Goal: Task Accomplishment & Management: Manage account settings

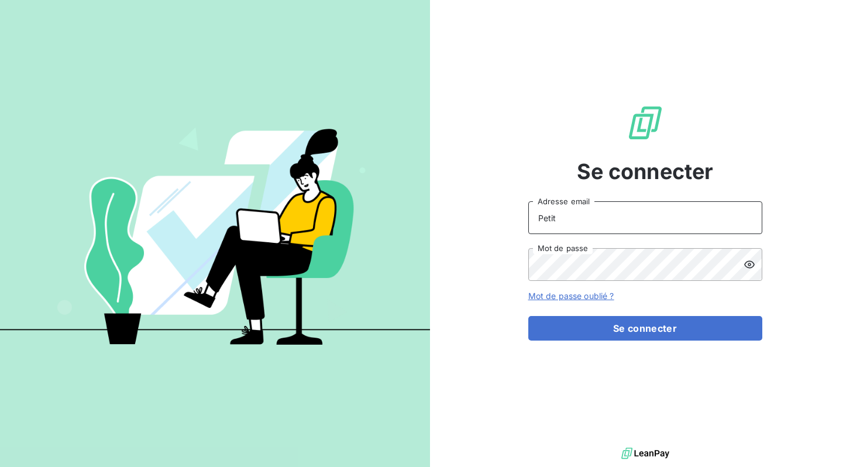
click at [620, 210] on input "Petit" at bounding box center [646, 217] width 234 height 33
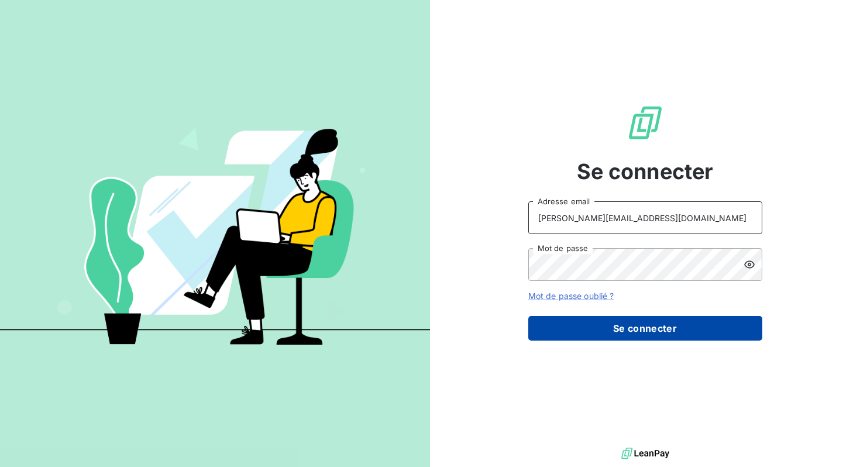
type input "[PERSON_NAME][EMAIL_ADDRESS][DOMAIN_NAME]"
click at [624, 332] on button "Se connecter" at bounding box center [646, 328] width 234 height 25
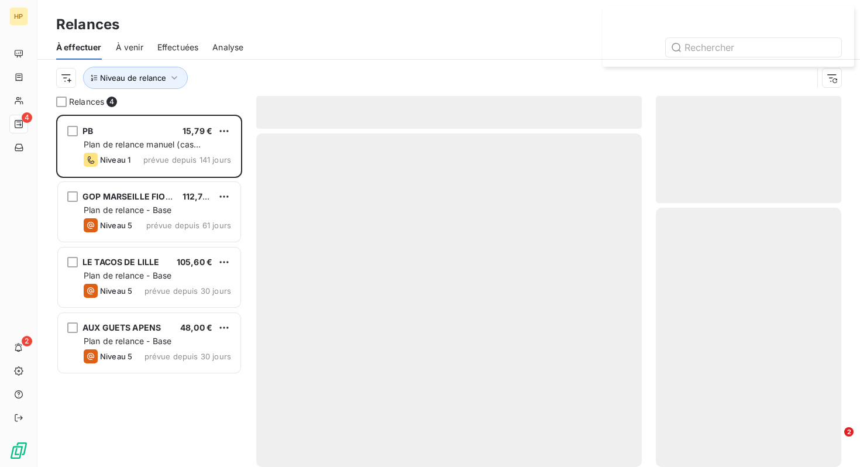
scroll to position [352, 186]
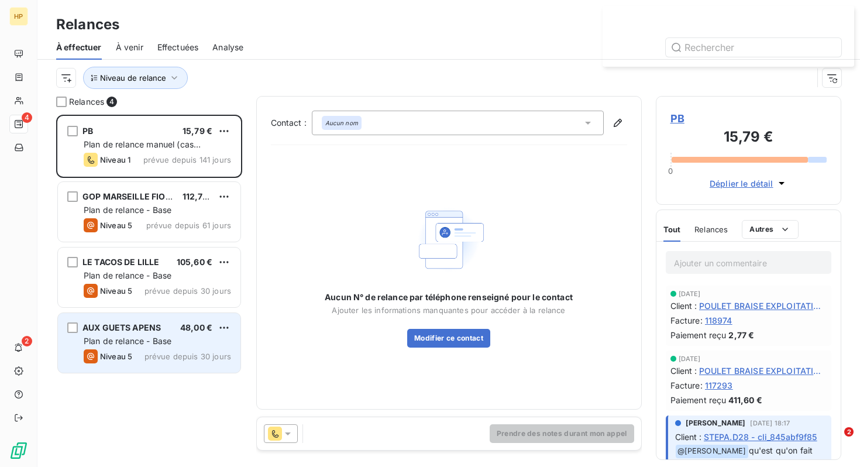
click at [173, 329] on div "AUX GUETS APENS 48,00 €" at bounding box center [158, 328] width 148 height 11
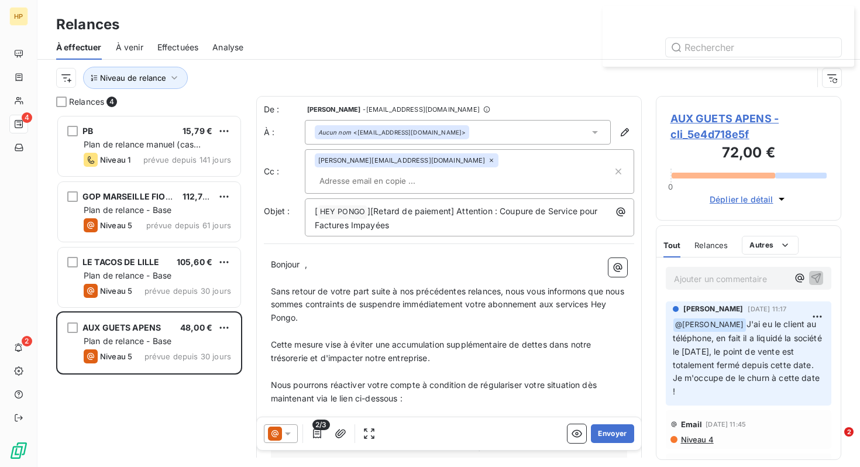
click at [760, 273] on p "Ajouter un commentaire ﻿" at bounding box center [731, 279] width 115 height 15
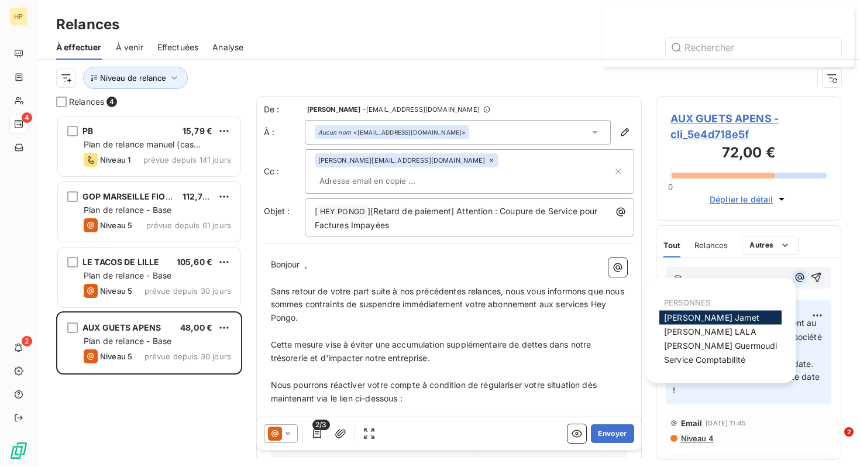
click at [801, 277] on icon "button" at bounding box center [800, 278] width 12 height 12
click at [738, 327] on div "[PERSON_NAME]" at bounding box center [721, 332] width 122 height 14
click at [727, 329] on div "[PERSON_NAME]" at bounding box center [721, 332] width 122 height 14
click at [700, 332] on span "[PERSON_NAME]" at bounding box center [710, 332] width 92 height 10
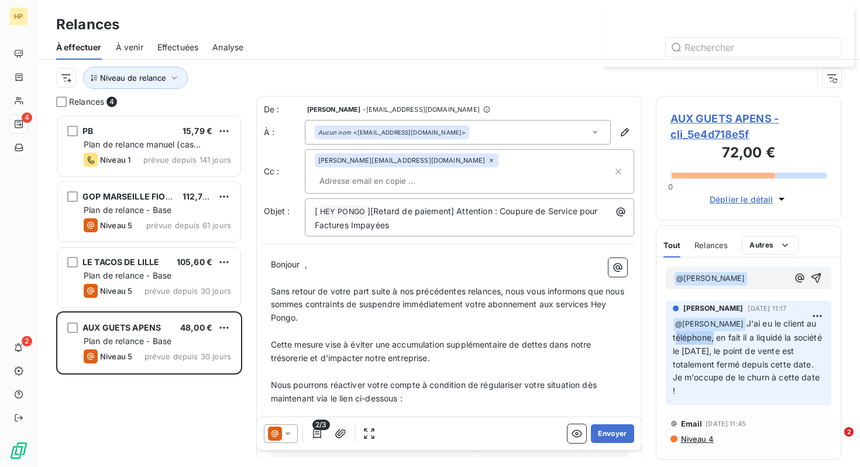
click at [700, 332] on span "J'ai eu le client au téléphone, en fait il a liquidé la société le [DATE], le p…" at bounding box center [749, 356] width 152 height 77
click at [742, 283] on p "﻿ @ [PERSON_NAME] ﻿ ﻿" at bounding box center [731, 279] width 115 height 14
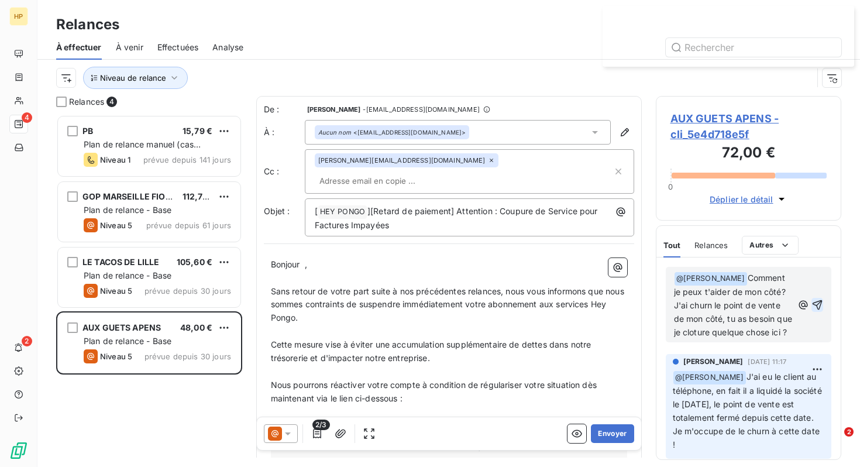
click at [822, 307] on icon "button" at bounding box center [818, 305] width 10 height 10
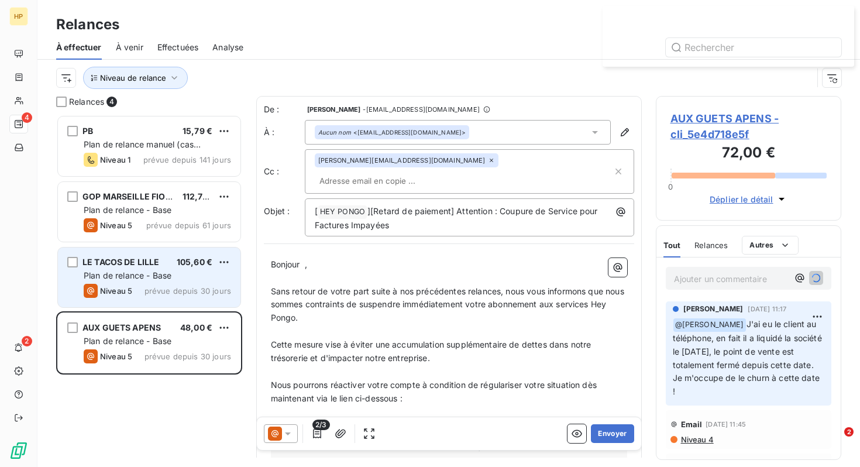
click at [166, 286] on span "prévue depuis 30 jours" at bounding box center [188, 290] width 87 height 9
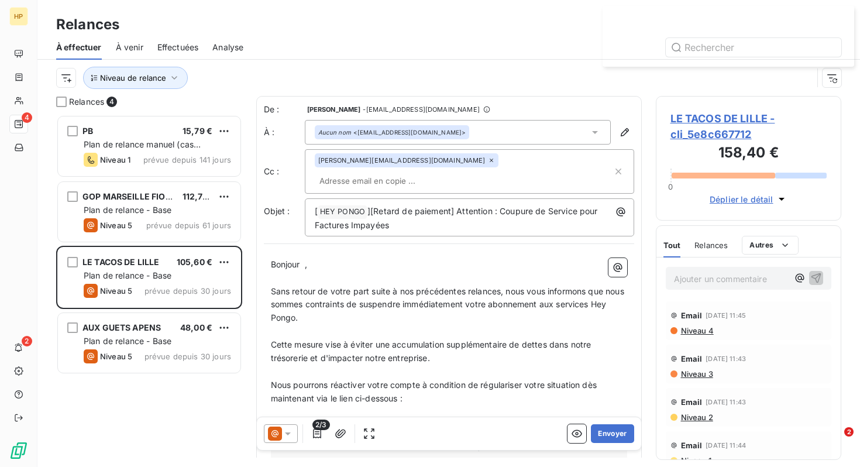
click at [712, 118] on span "LE TACOS DE LILLE - cli_5e8c667712" at bounding box center [749, 127] width 157 height 32
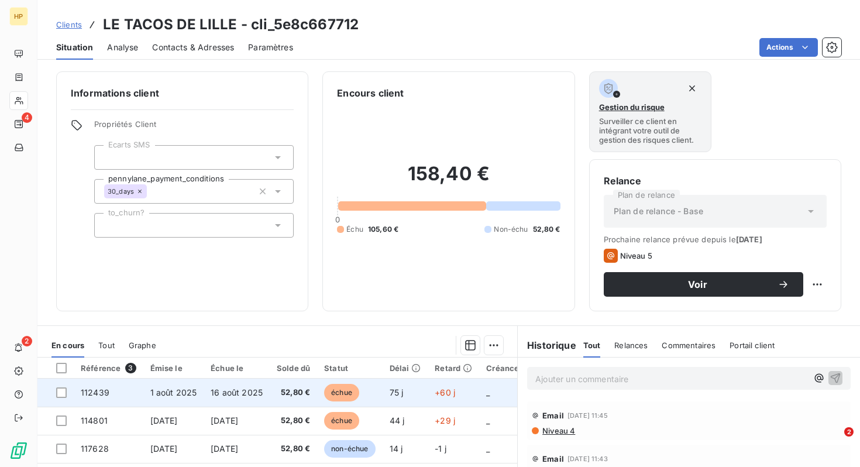
click at [291, 392] on span "52,80 €" at bounding box center [293, 393] width 33 height 12
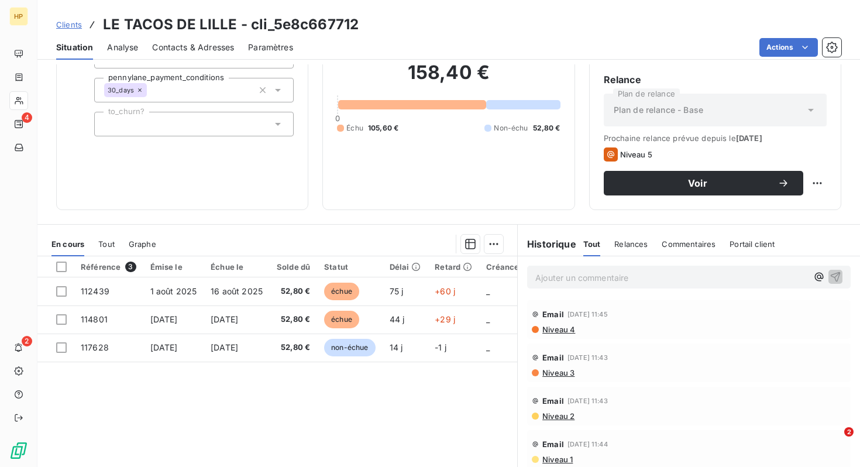
scroll to position [102, 0]
click at [634, 269] on div "Ajouter un commentaire ﻿" at bounding box center [672, 277] width 272 height 16
click at [634, 274] on p "Ajouter un commentaire ﻿" at bounding box center [672, 277] width 272 height 15
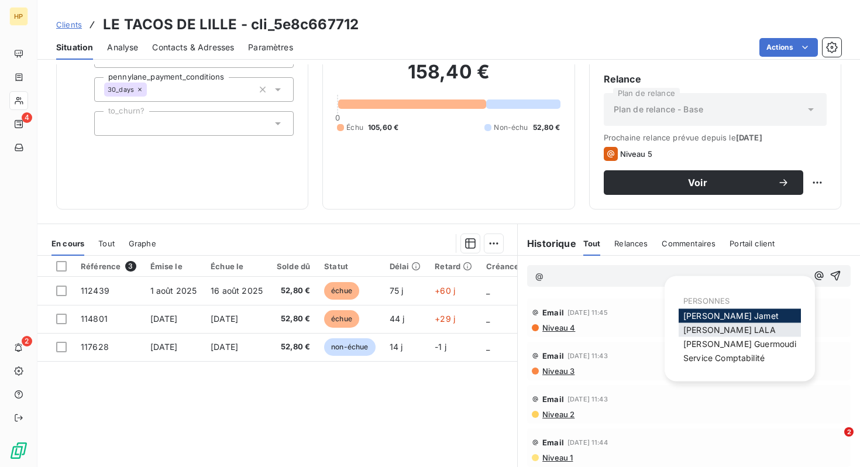
click at [747, 327] on div "[PERSON_NAME]" at bounding box center [740, 330] width 122 height 14
click at [721, 327] on span "[PERSON_NAME]" at bounding box center [730, 330] width 92 height 10
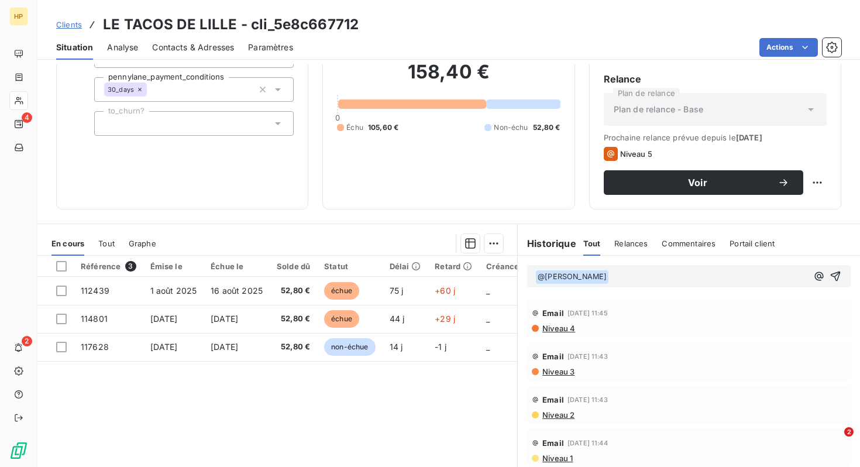
click at [721, 327] on div "Niveau 4" at bounding box center [689, 328] width 314 height 9
click at [640, 275] on p "﻿ @ [PERSON_NAME] ﻿ ﻿" at bounding box center [672, 277] width 272 height 14
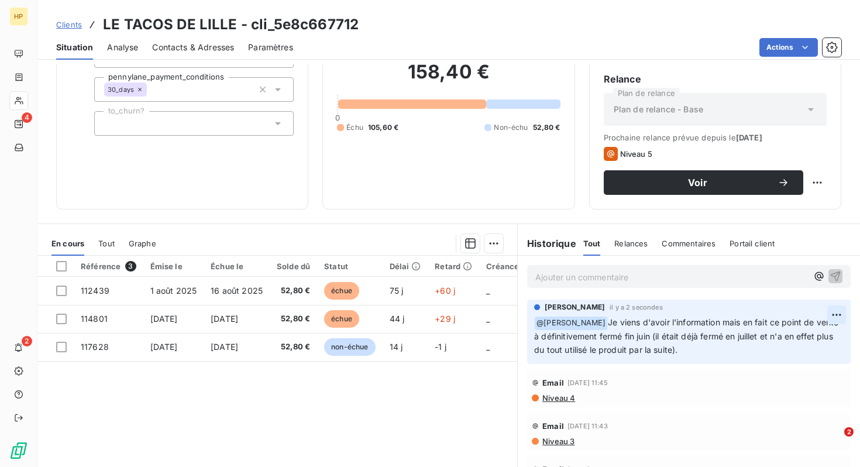
click at [829, 313] on html "HP 4 2 Clients LE TACOS DE LILLE - cli_5e8c667712 Situation Analyse Contacts & …" at bounding box center [430, 233] width 860 height 467
click at [818, 341] on div "Editer" at bounding box center [809, 341] width 66 height 19
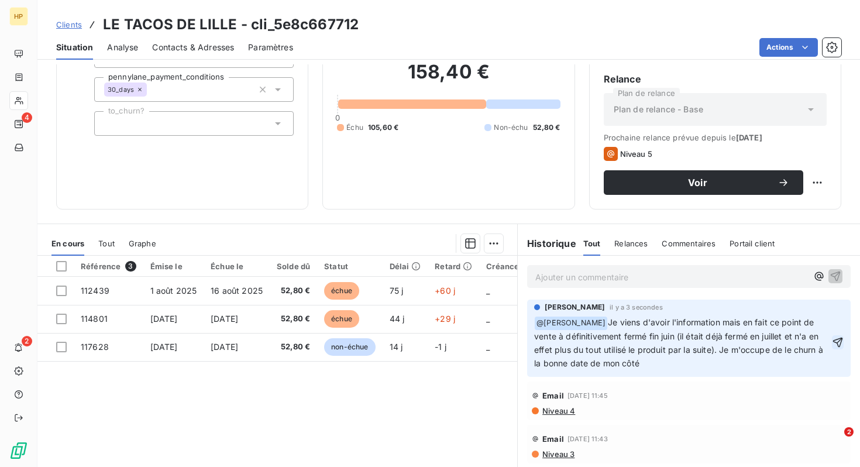
click at [840, 340] on icon "button" at bounding box center [839, 343] width 10 height 10
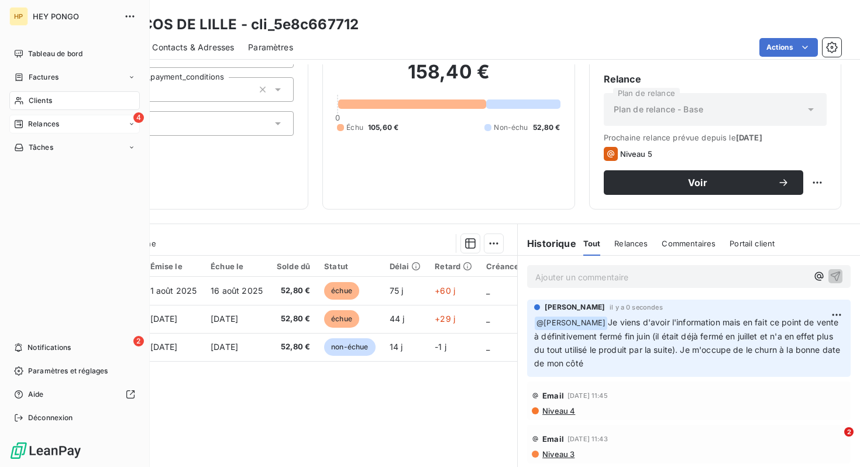
click at [73, 126] on div "4 Relances" at bounding box center [74, 124] width 131 height 19
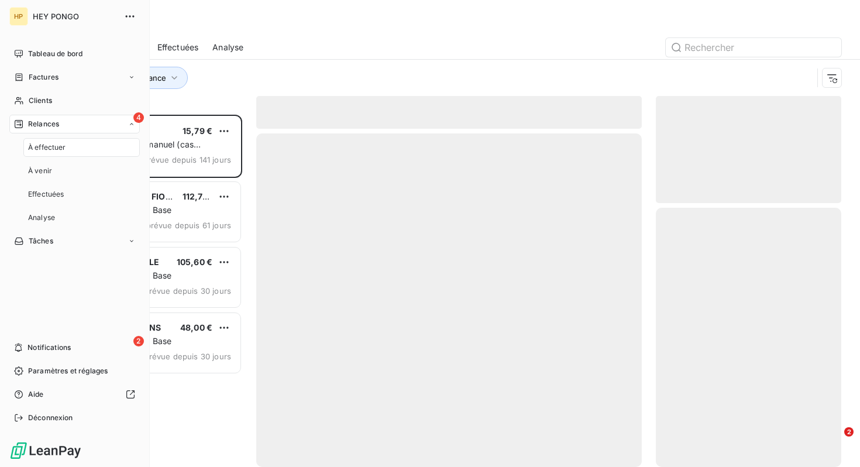
scroll to position [352, 186]
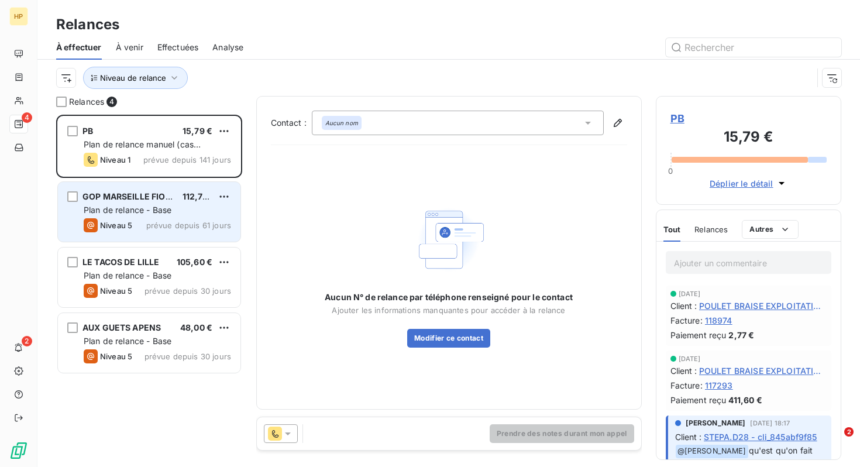
click at [155, 221] on span "prévue depuis 61 jours" at bounding box center [188, 225] width 85 height 9
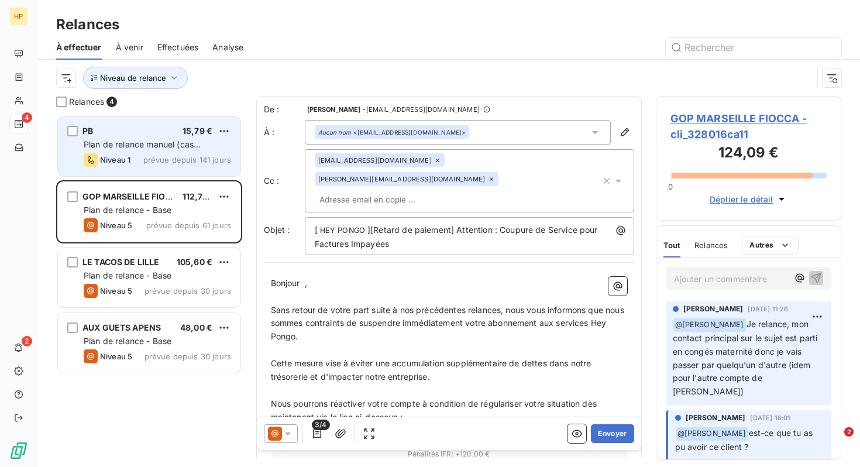
click at [203, 146] on div "Plan de relance manuel (cas complexe)" at bounding box center [158, 145] width 148 height 12
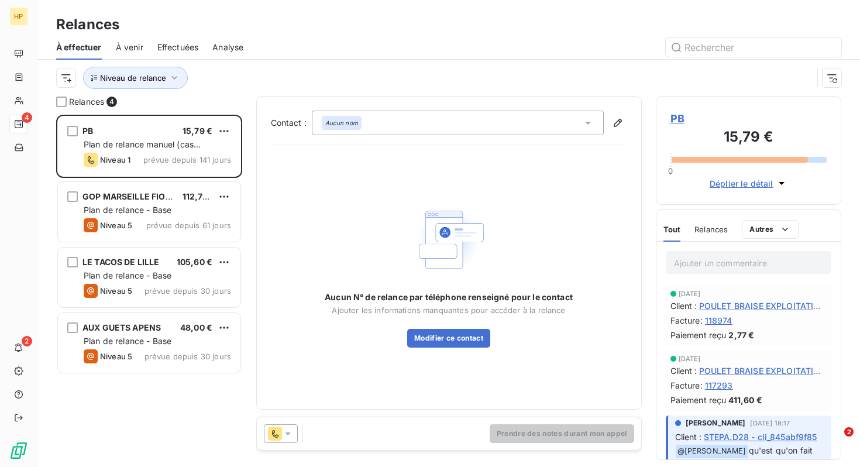
click at [723, 229] on span "Relances" at bounding box center [711, 229] width 33 height 9
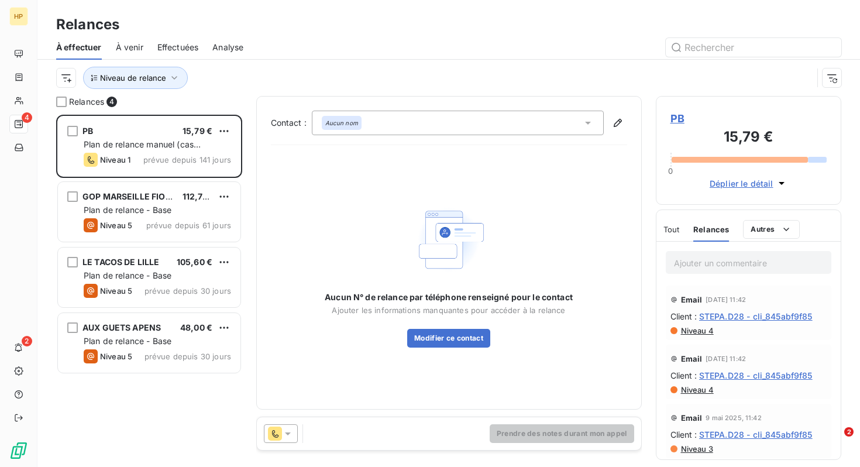
click at [670, 235] on div "Tout" at bounding box center [672, 229] width 16 height 25
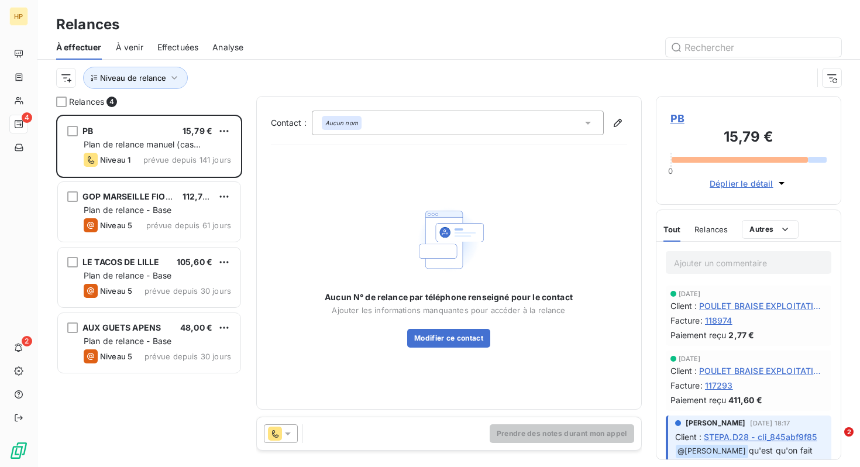
click at [679, 115] on span "PB" at bounding box center [749, 119] width 157 height 16
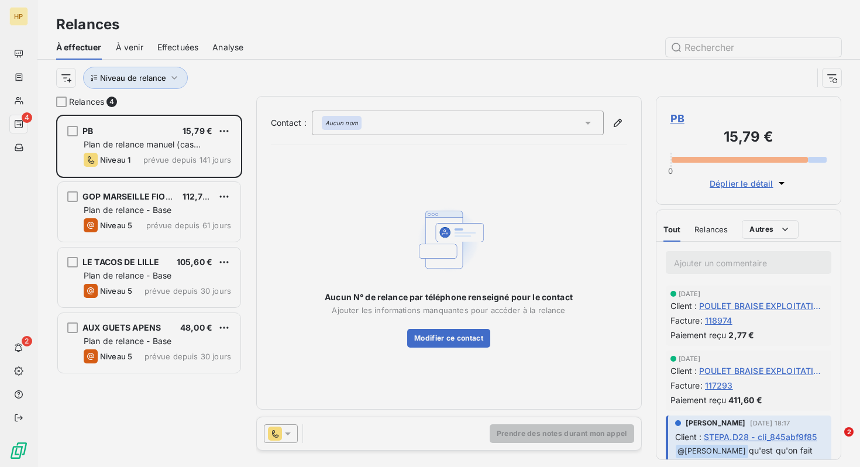
type input "PB"
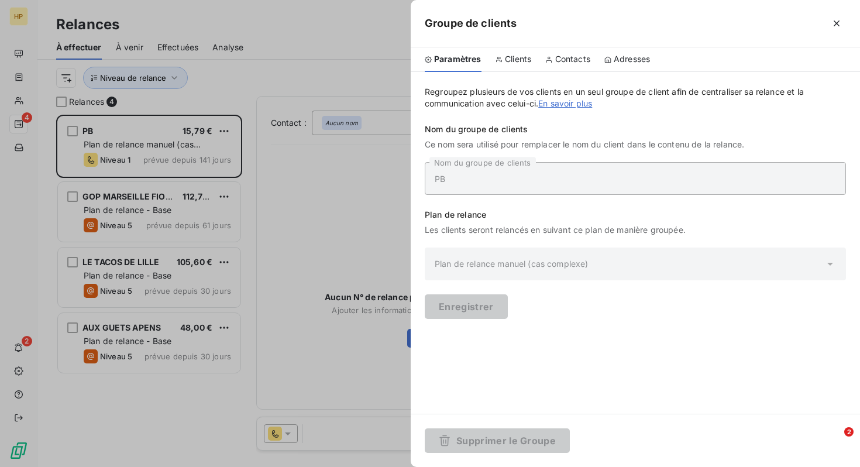
click at [511, 52] on div "Clients" at bounding box center [514, 59] width 36 height 25
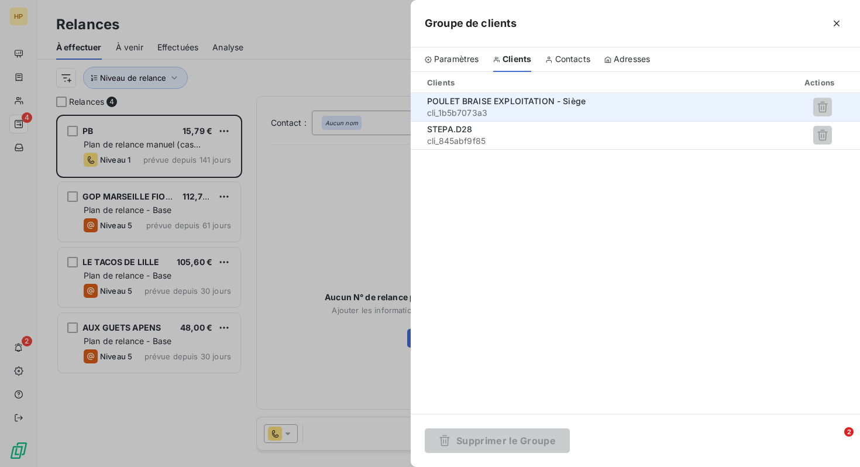
click at [531, 110] on span "cli_1b5b7073a3" at bounding box center [568, 113] width 282 height 12
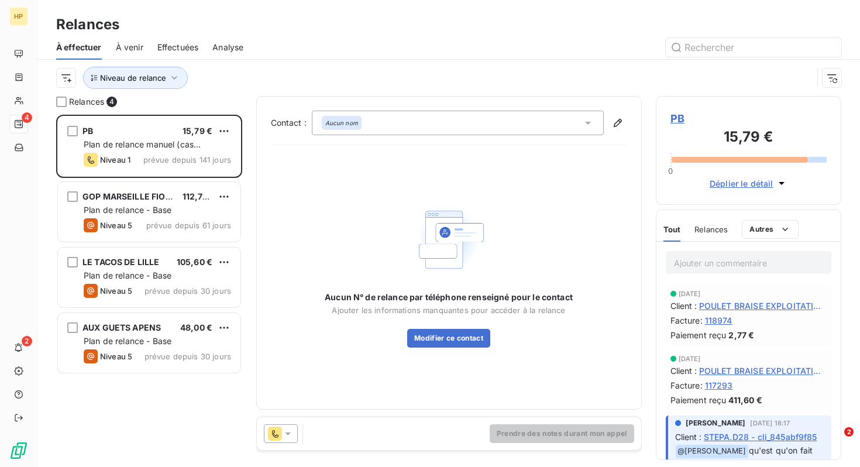
scroll to position [352, 186]
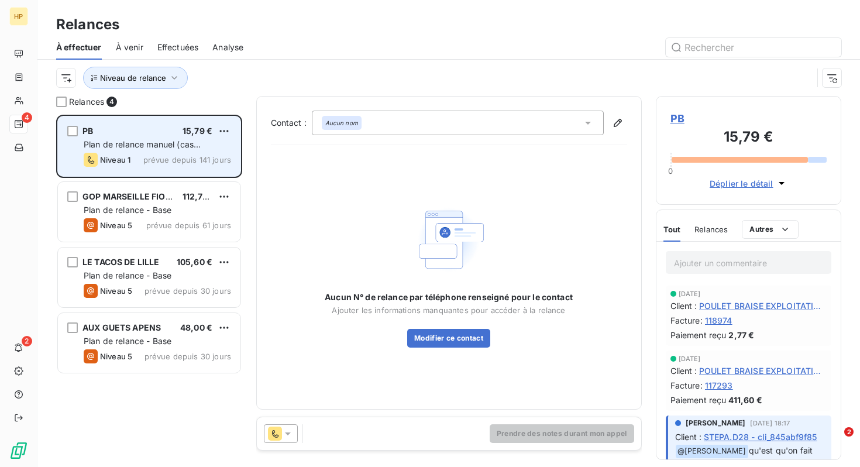
click at [156, 159] on span "prévue depuis 141 jours" at bounding box center [187, 159] width 88 height 9
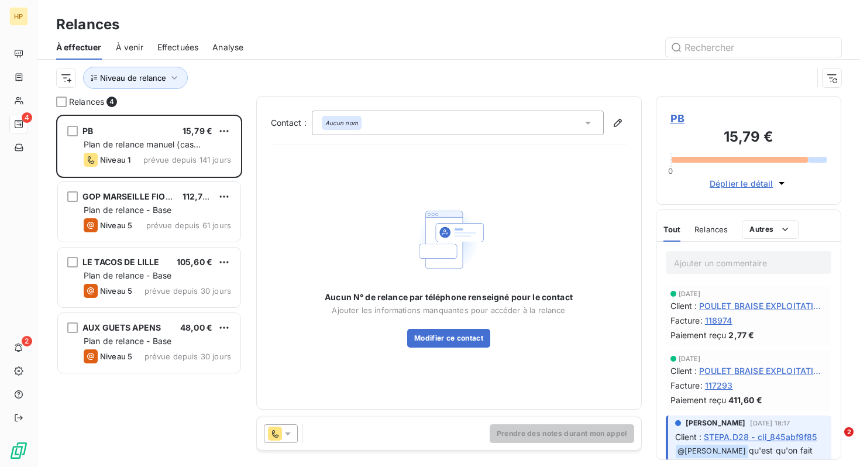
click at [677, 117] on span "PB" at bounding box center [749, 119] width 157 height 16
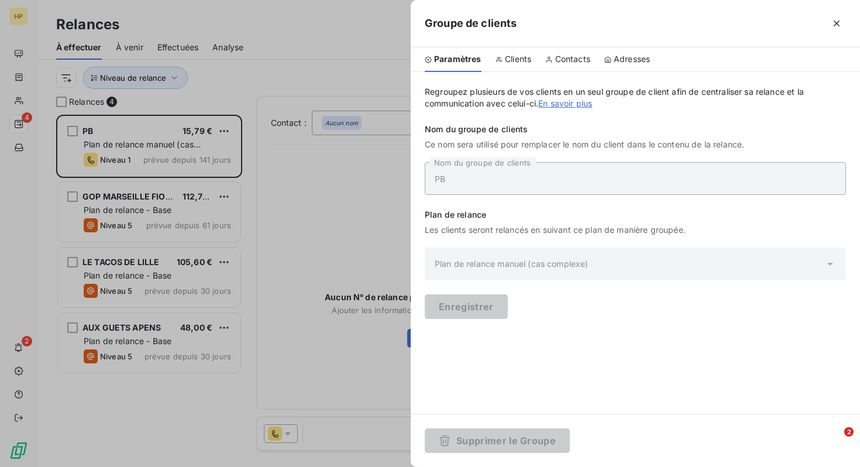
click at [511, 60] on span "Clients" at bounding box center [518, 59] width 26 height 12
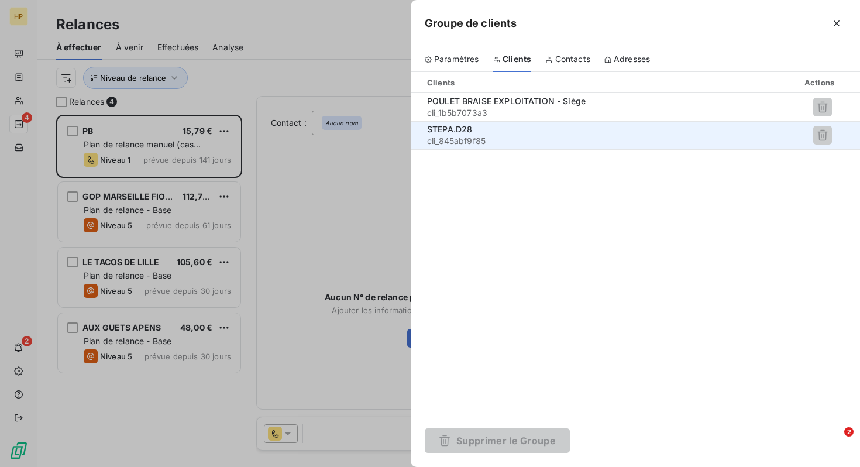
click at [497, 135] on div "STEPA.D28" at bounding box center [568, 130] width 282 height 12
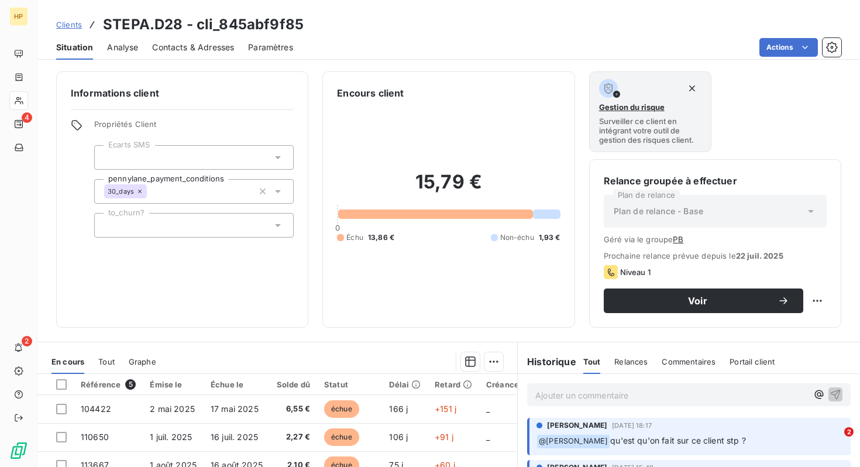
click at [611, 403] on p "Ajouter un commentaire ﻿" at bounding box center [672, 395] width 272 height 15
click at [70, 28] on span "Clients" at bounding box center [69, 24] width 26 height 9
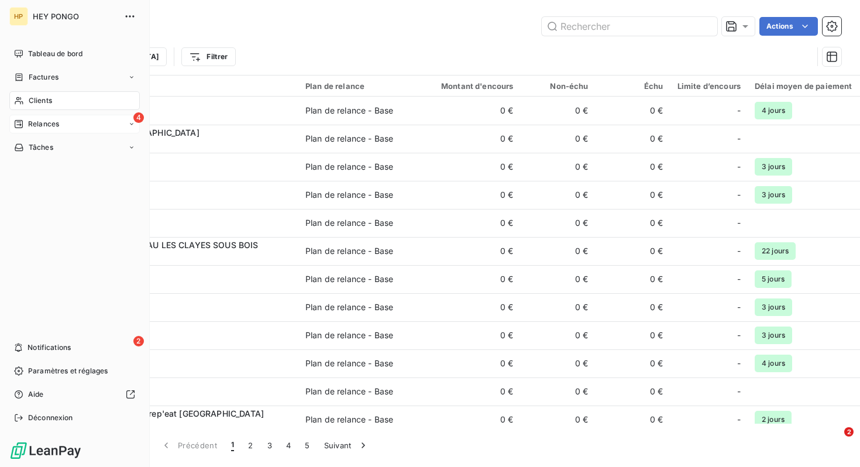
click at [22, 128] on icon at bounding box center [19, 124] width 8 height 8
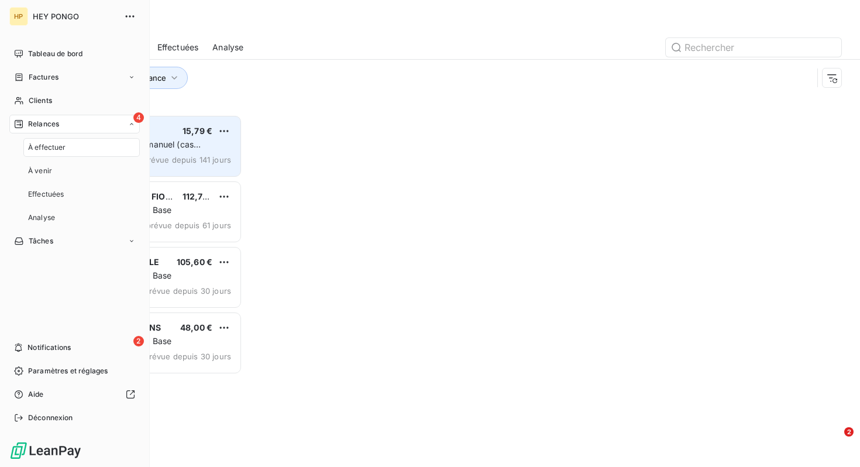
scroll to position [352, 186]
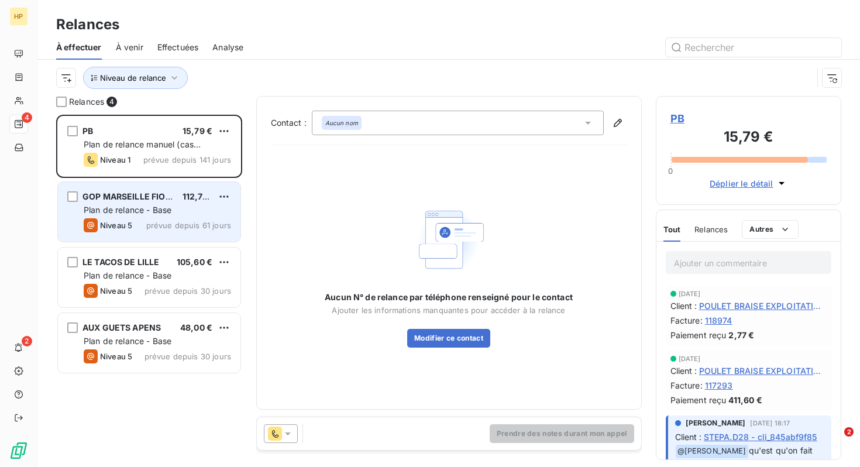
click at [164, 197] on span "GOP MARSEILLE FIOCCA" at bounding box center [133, 196] width 101 height 10
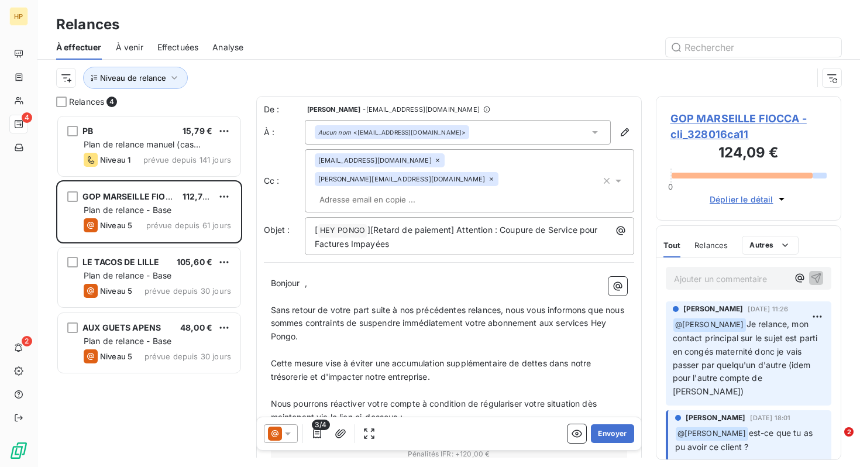
click at [693, 132] on span "GOP MARSEILLE FIOCCA - cli_328016ca11" at bounding box center [749, 127] width 157 height 32
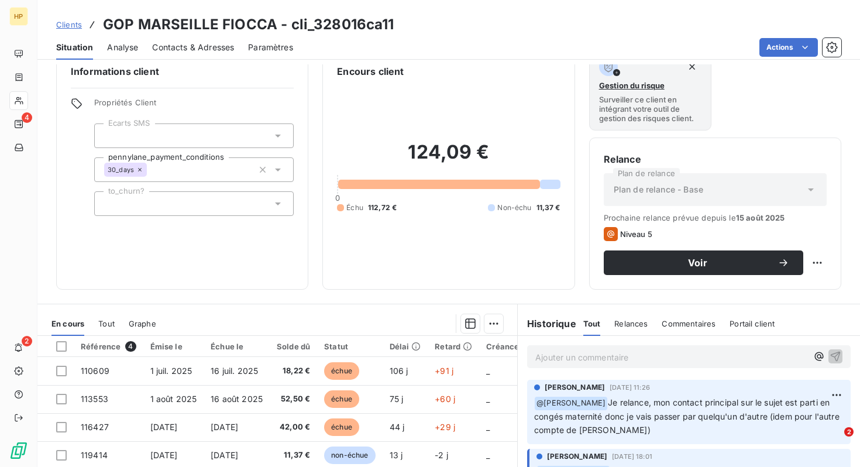
scroll to position [23, 0]
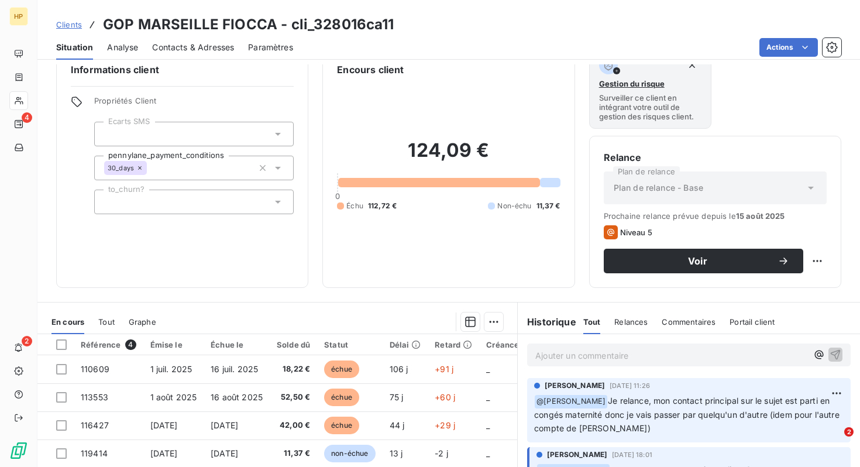
click at [600, 349] on p "Ajouter un commentaire ﻿" at bounding box center [672, 355] width 272 height 15
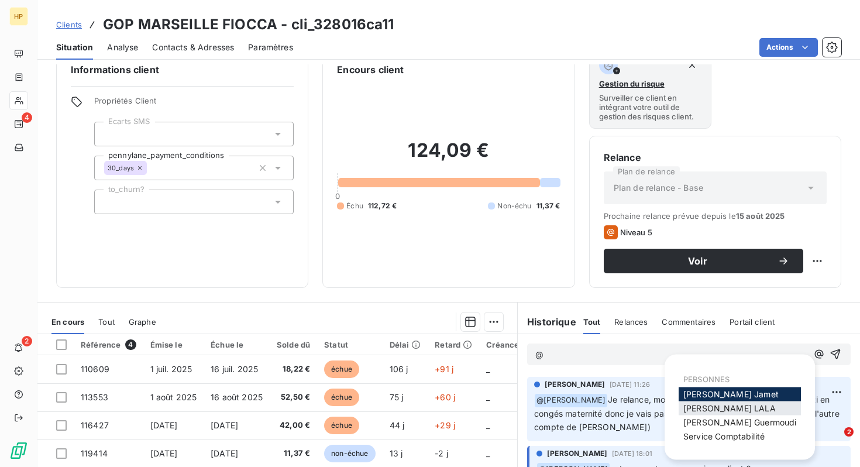
click at [706, 410] on span "[PERSON_NAME]" at bounding box center [730, 408] width 92 height 10
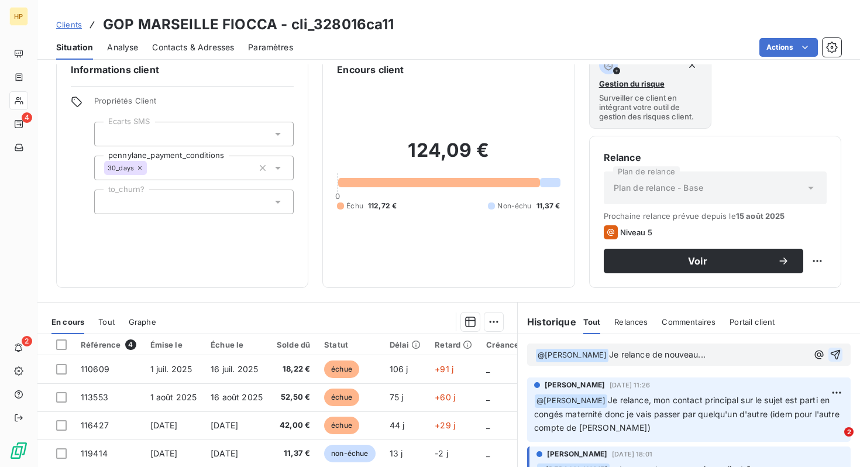
click at [835, 354] on icon "button" at bounding box center [836, 355] width 12 height 12
